Goal: Navigation & Orientation: Find specific page/section

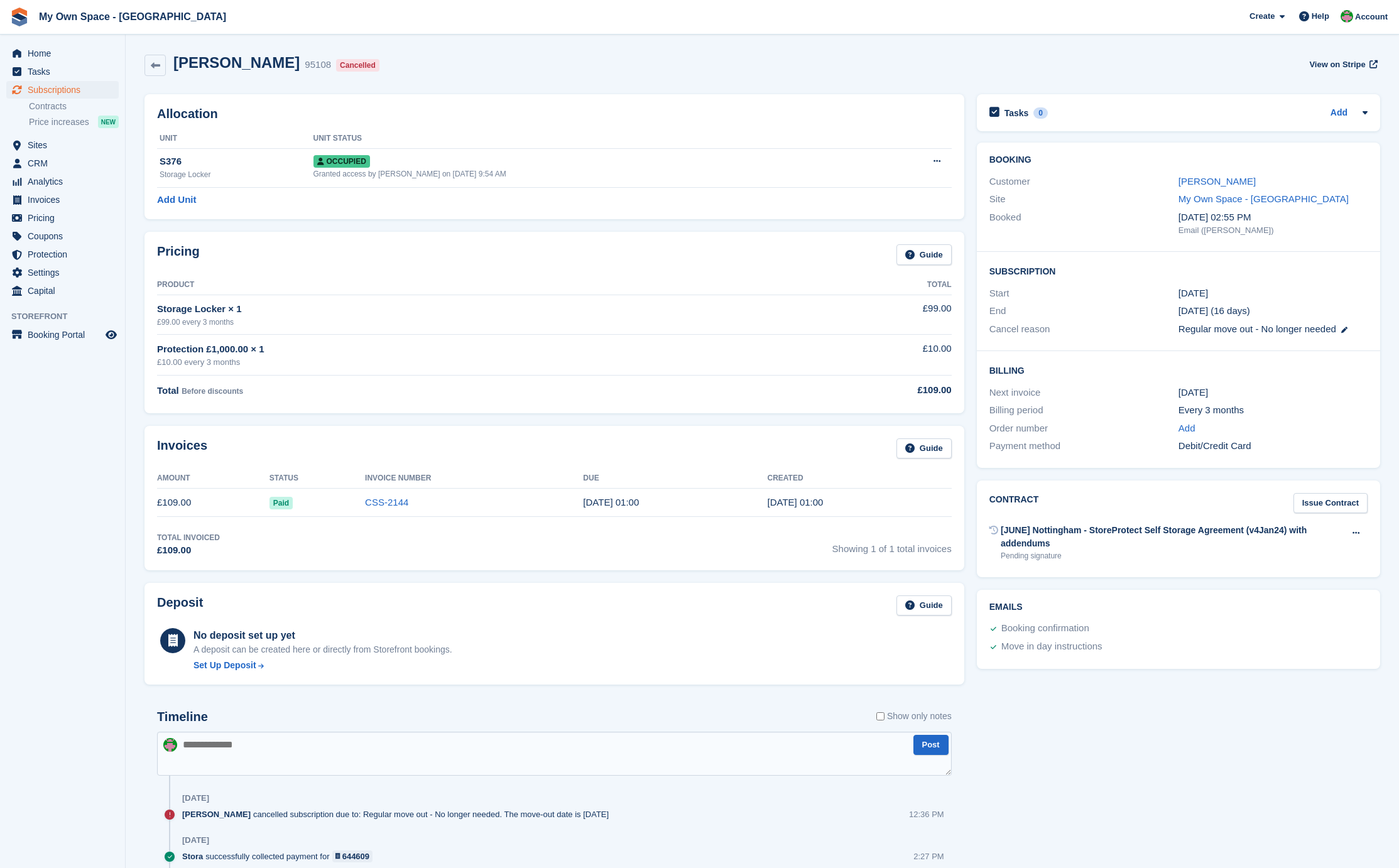
scroll to position [305, 0]
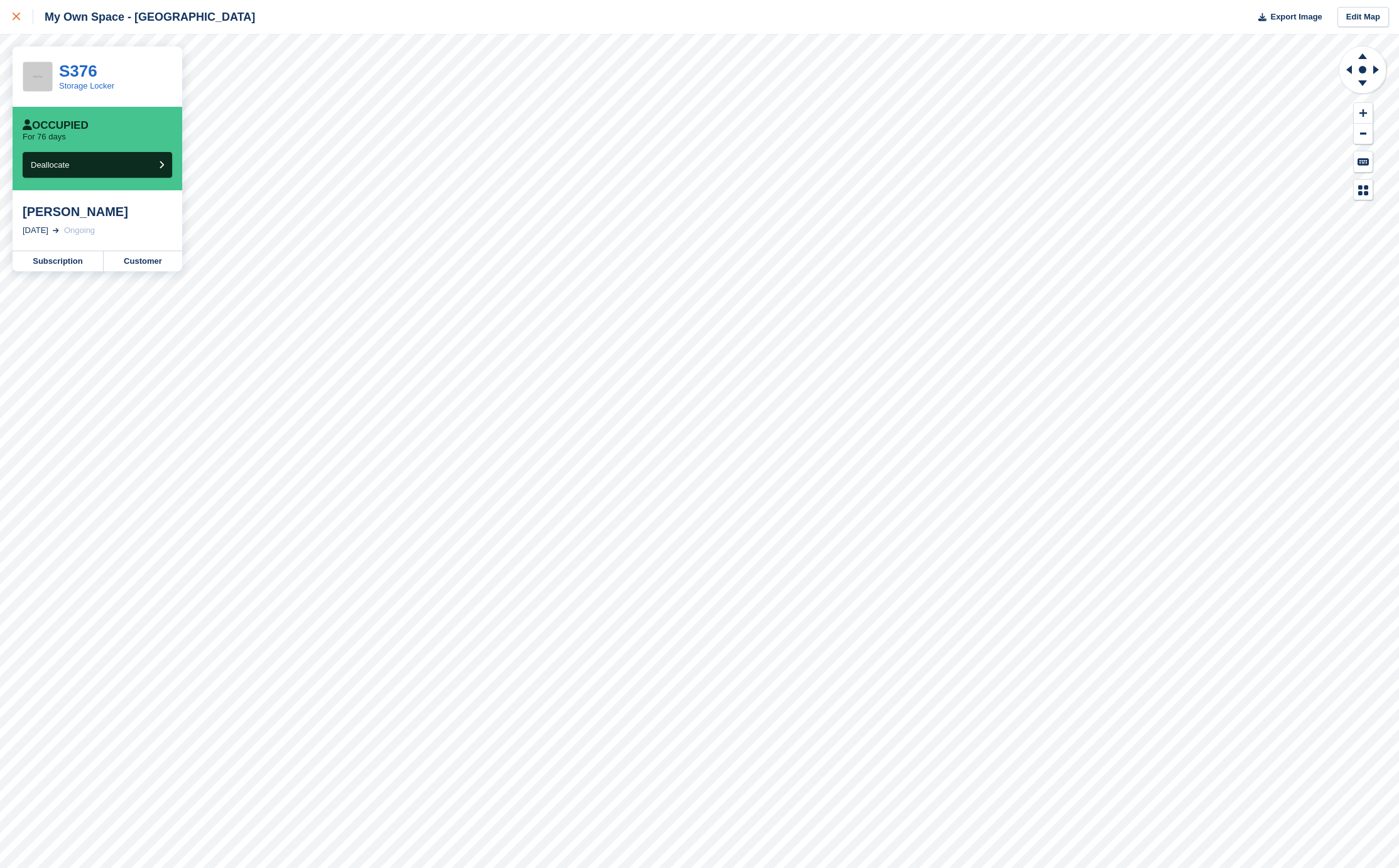
click at [14, 18] on icon at bounding box center [16, 16] width 7 height 7
